Goal: Find specific page/section: Find specific page/section

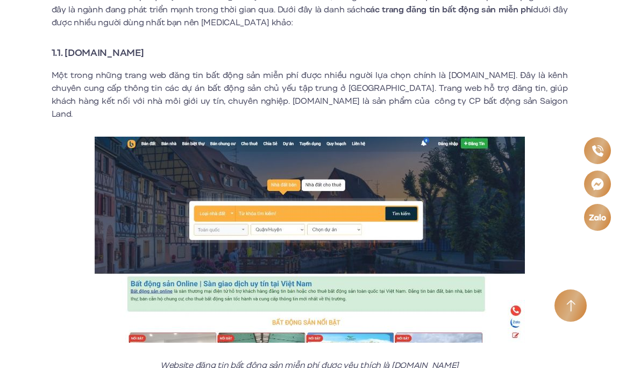
scroll to position [485, 0]
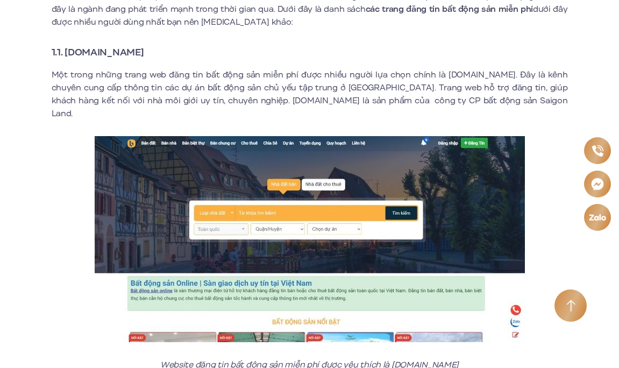
click at [166, 49] on h3 "1.1. [DOMAIN_NAME]" at bounding box center [310, 52] width 516 height 15
drag, startPoint x: 164, startPoint y: 55, endPoint x: 67, endPoint y: 52, distance: 96.3
click at [67, 52] on strong "1.1. [DOMAIN_NAME]" at bounding box center [98, 52] width 93 height 14
drag, startPoint x: 67, startPoint y: 53, endPoint x: 178, endPoint y: 51, distance: 110.8
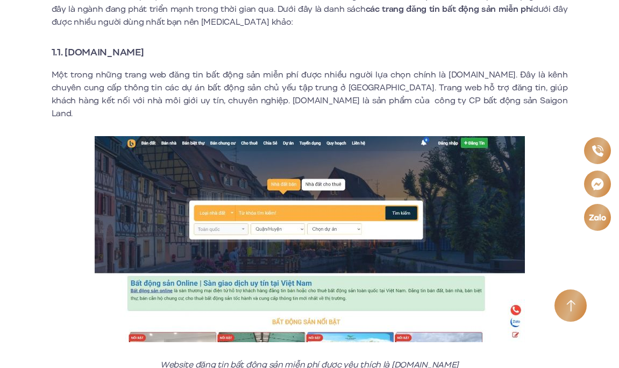
click at [178, 51] on h3 "1.1. [DOMAIN_NAME]" at bounding box center [310, 52] width 516 height 15
click at [144, 51] on strong "1.1. [DOMAIN_NAME]" at bounding box center [98, 52] width 93 height 14
drag, startPoint x: 167, startPoint y: 51, endPoint x: 68, endPoint y: 53, distance: 99.5
click at [68, 53] on h3 "1.1. [DOMAIN_NAME]" at bounding box center [310, 52] width 516 height 15
